Goal: Task Accomplishment & Management: Use online tool/utility

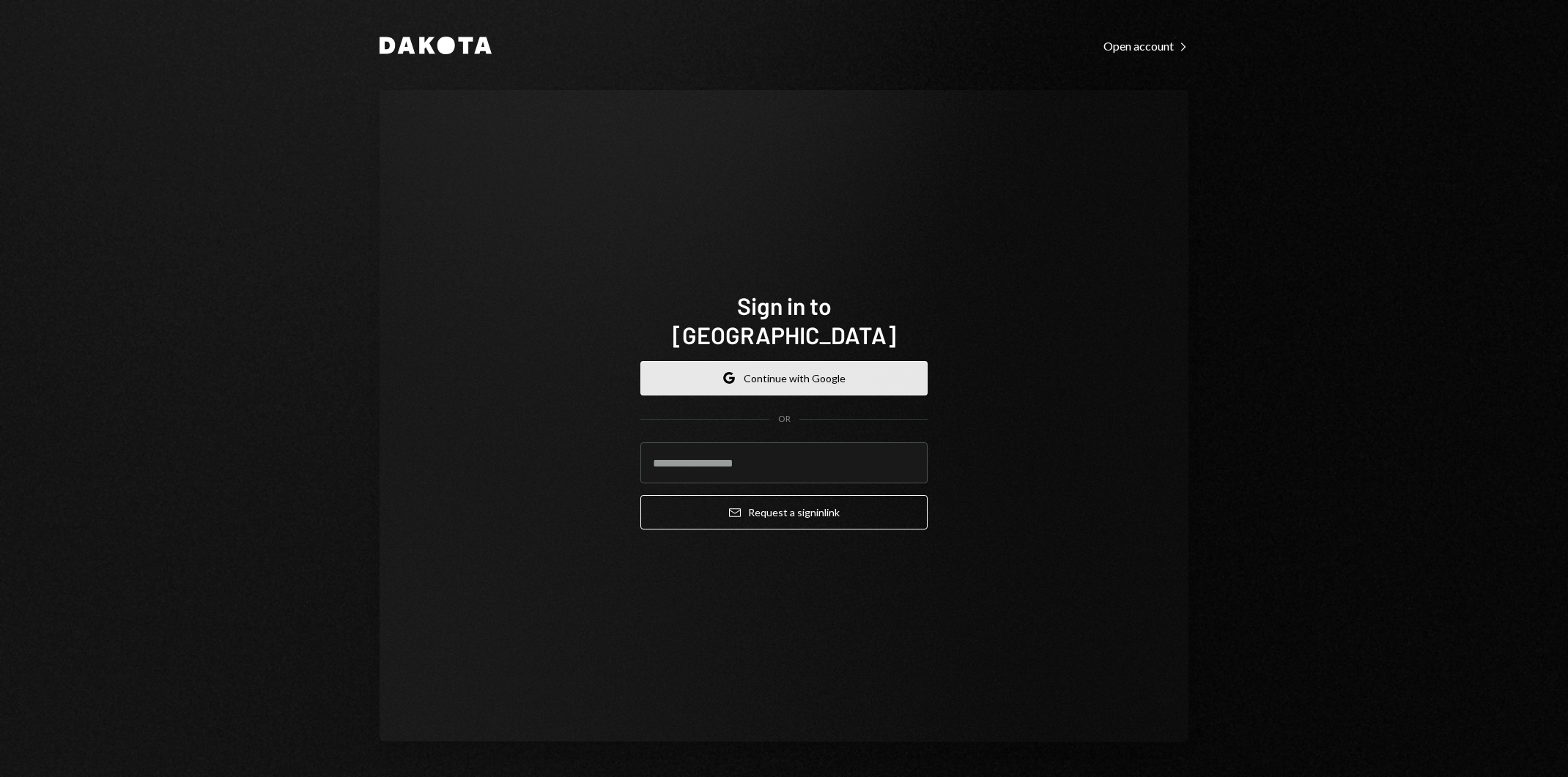
click at [850, 367] on button "Google Continue with Google" at bounding box center [784, 378] width 287 height 34
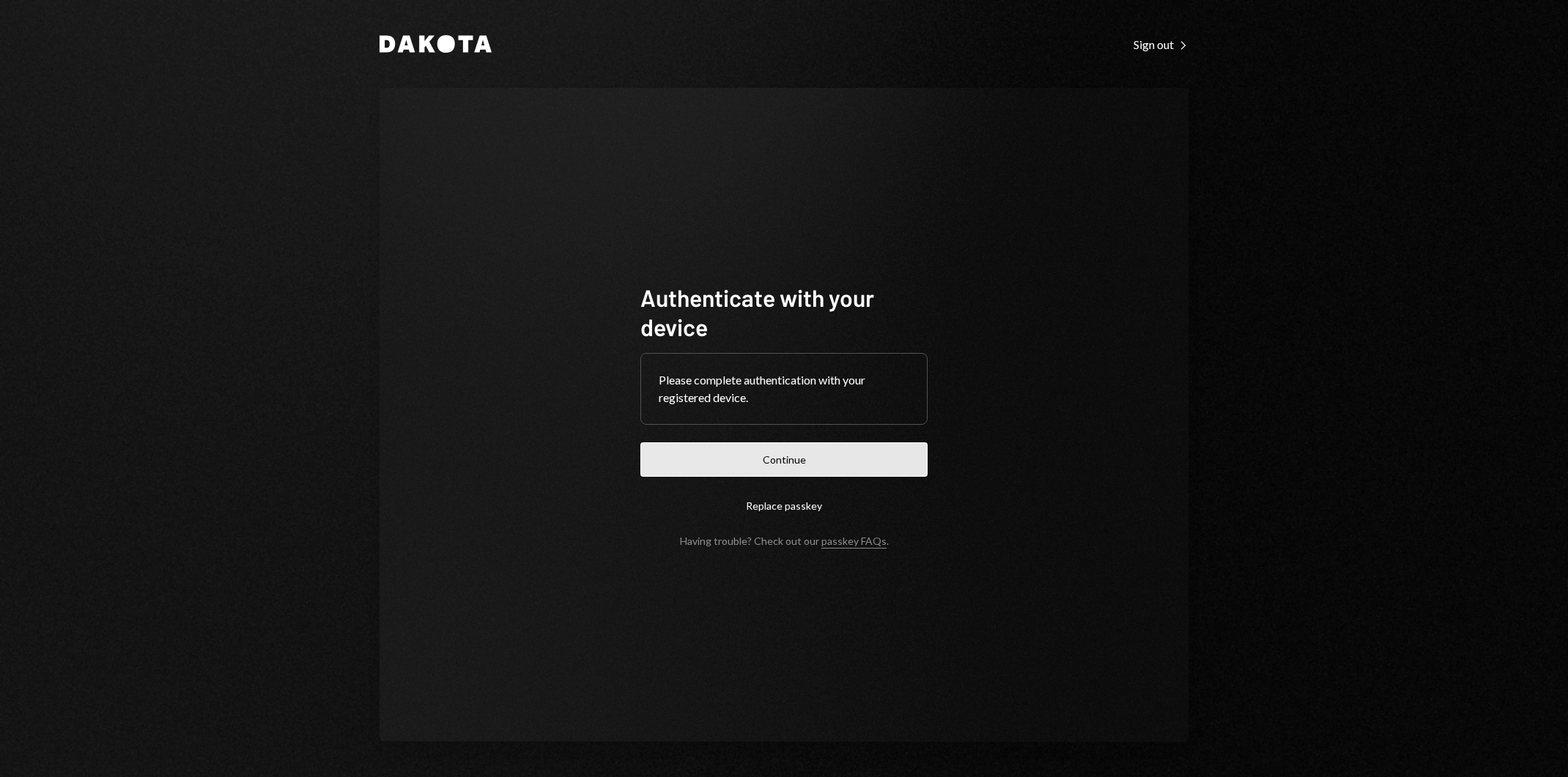
click at [903, 454] on button "Continue" at bounding box center [784, 459] width 287 height 34
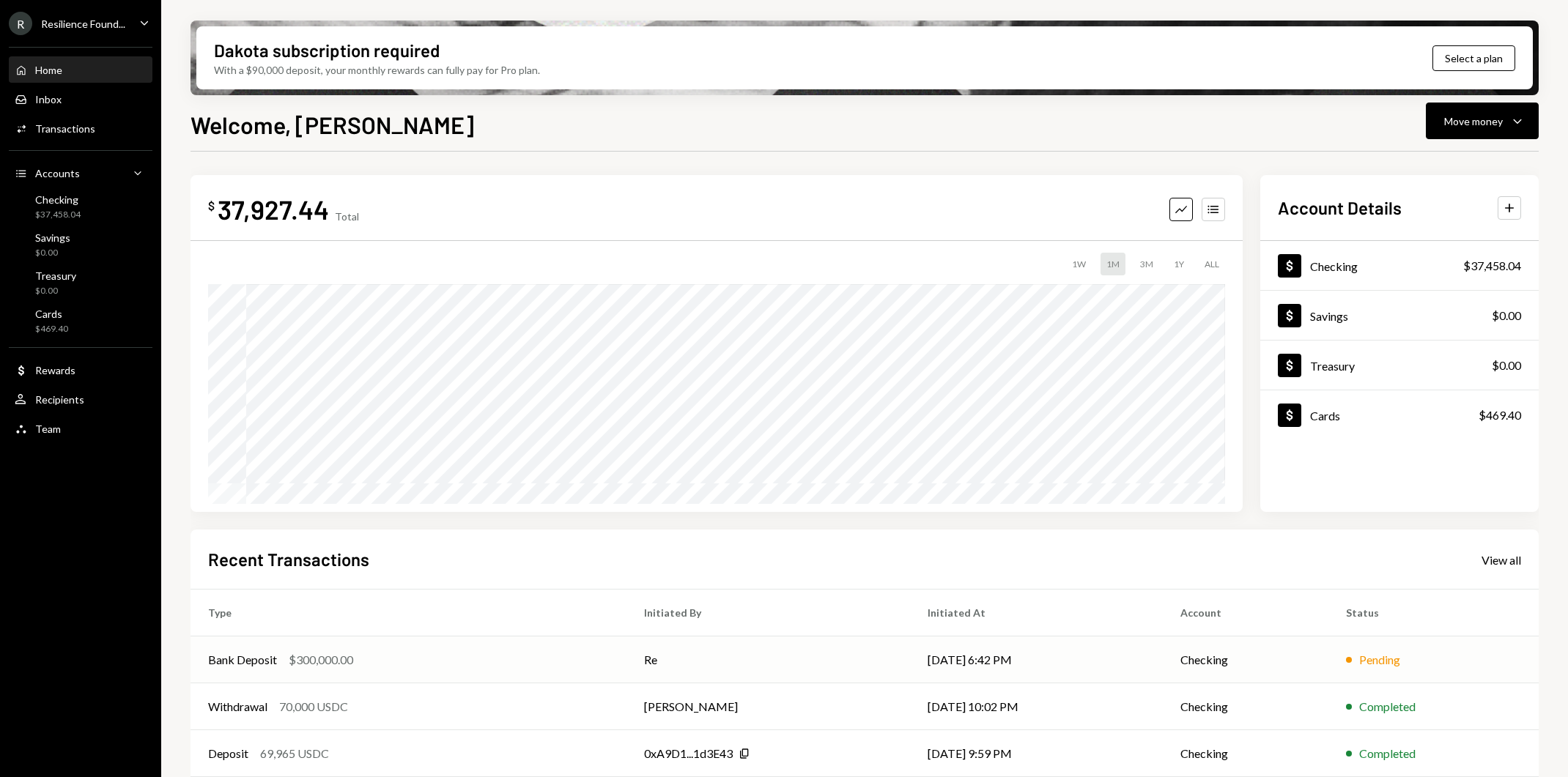
click at [797, 658] on td "Re" at bounding box center [768, 659] width 283 height 47
